Goal: Navigation & Orientation: Find specific page/section

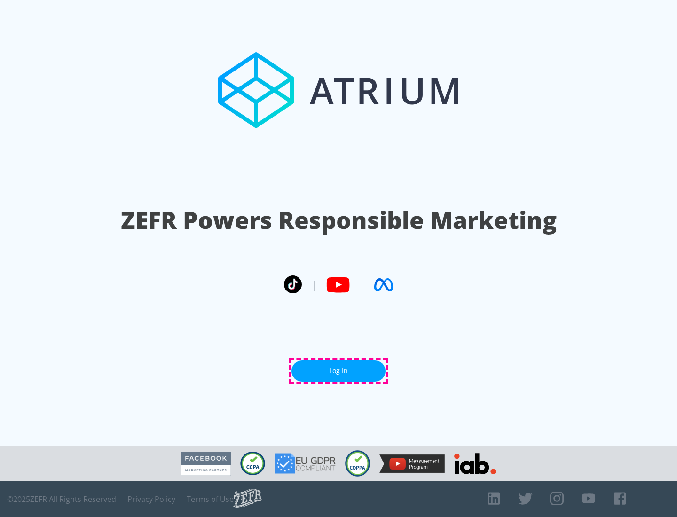
click at [338, 371] on link "Log In" at bounding box center [338, 371] width 94 height 21
